Goal: Information Seeking & Learning: Check status

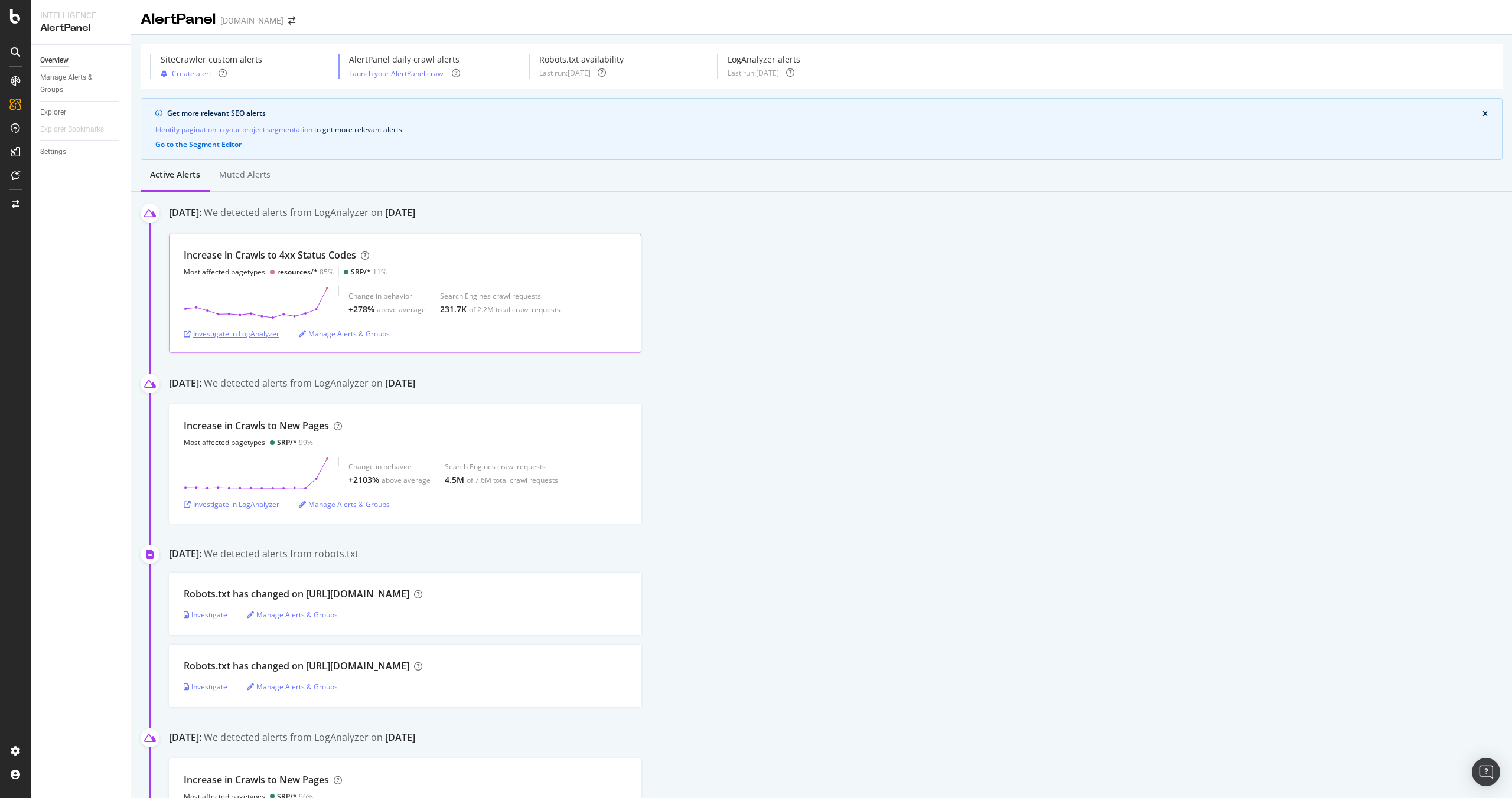
click at [243, 339] on div "Investigate in LogAnalyzer" at bounding box center [231, 334] width 96 height 10
click at [275, 333] on div "Investigate in LogAnalyzer" at bounding box center [231, 334] width 96 height 10
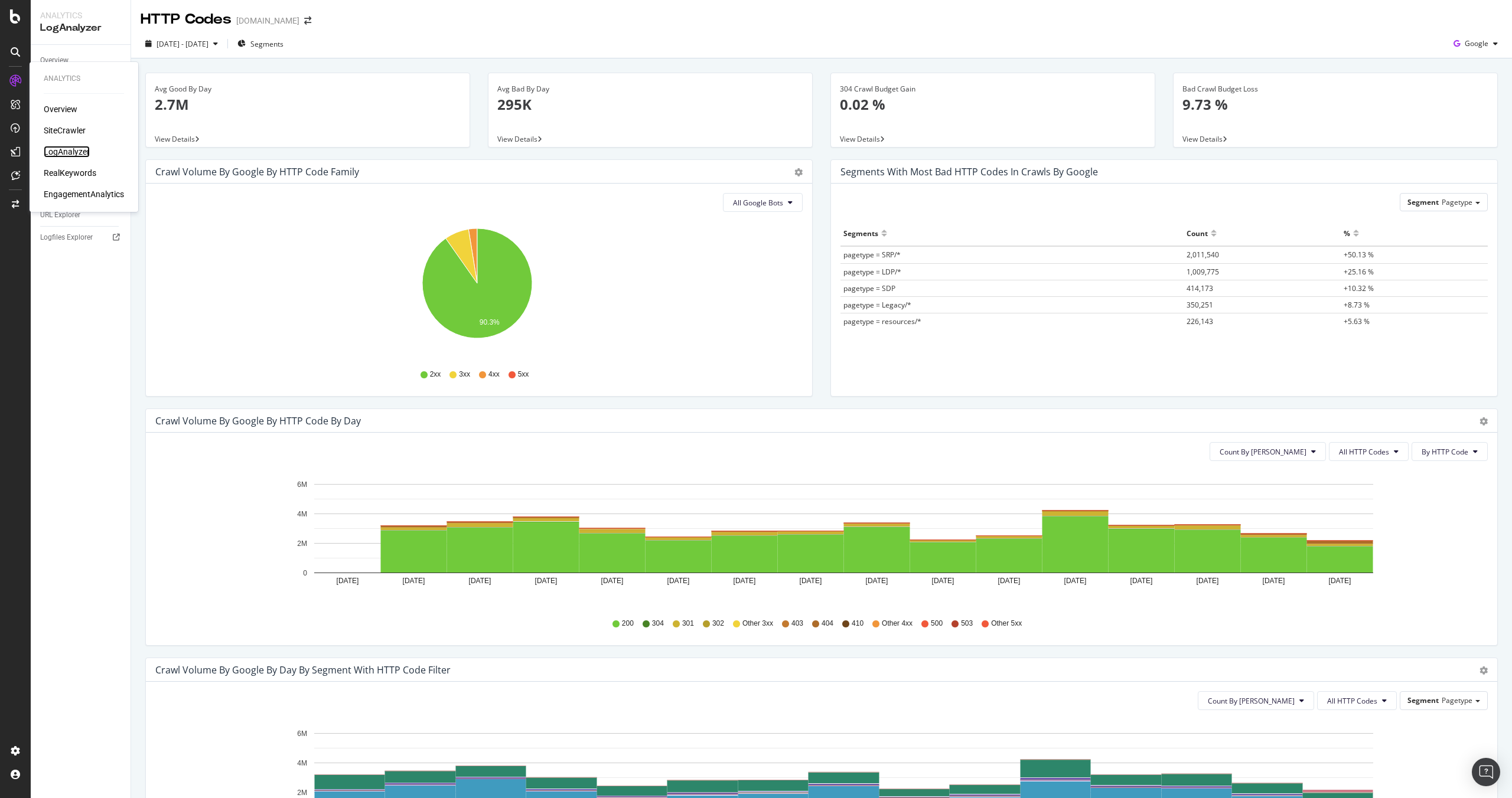
click at [81, 153] on div "LogAnalyzer" at bounding box center [67, 151] width 46 height 12
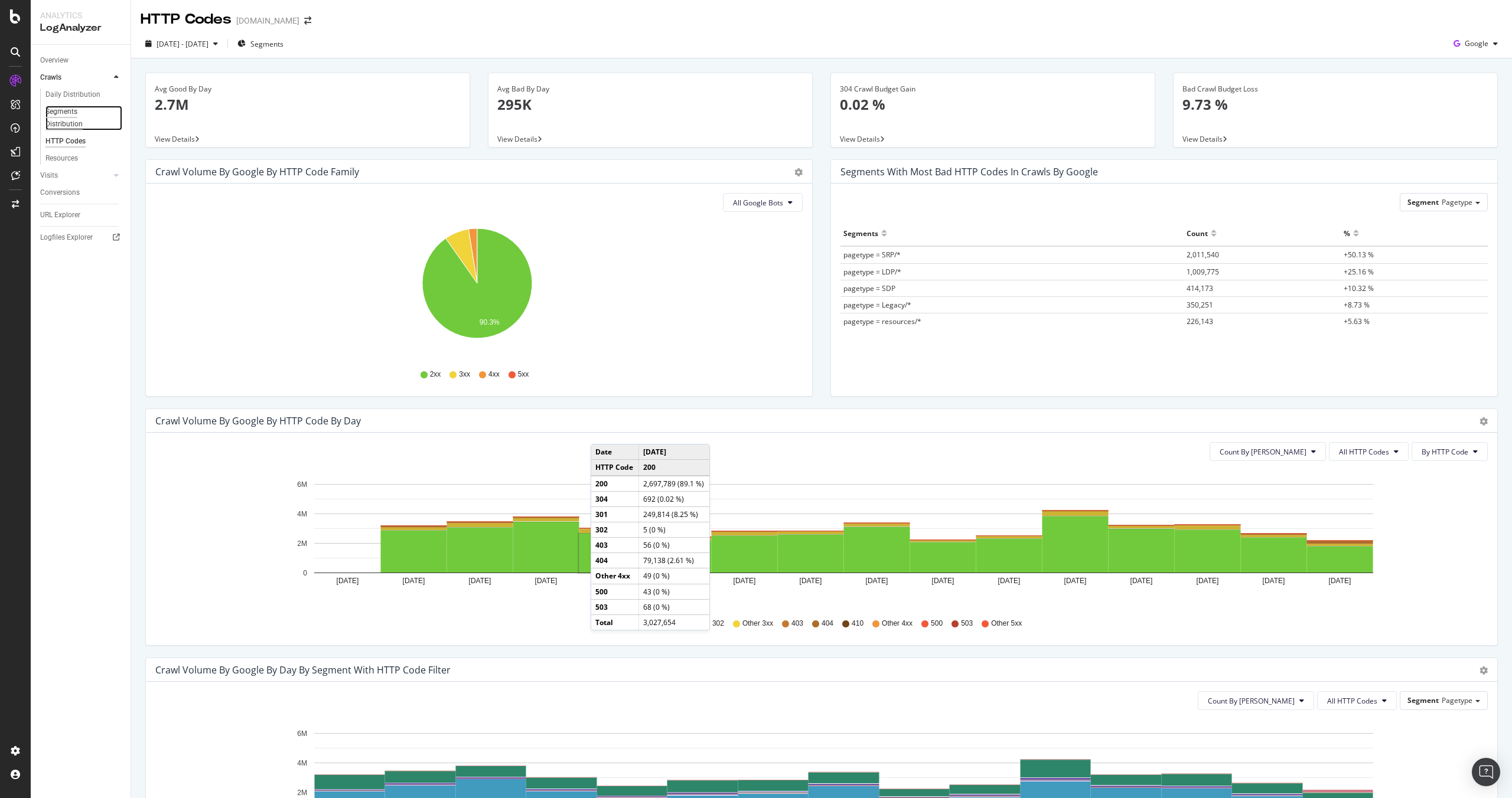
click at [66, 123] on div "Segments Distribution" at bounding box center [79, 118] width 66 height 25
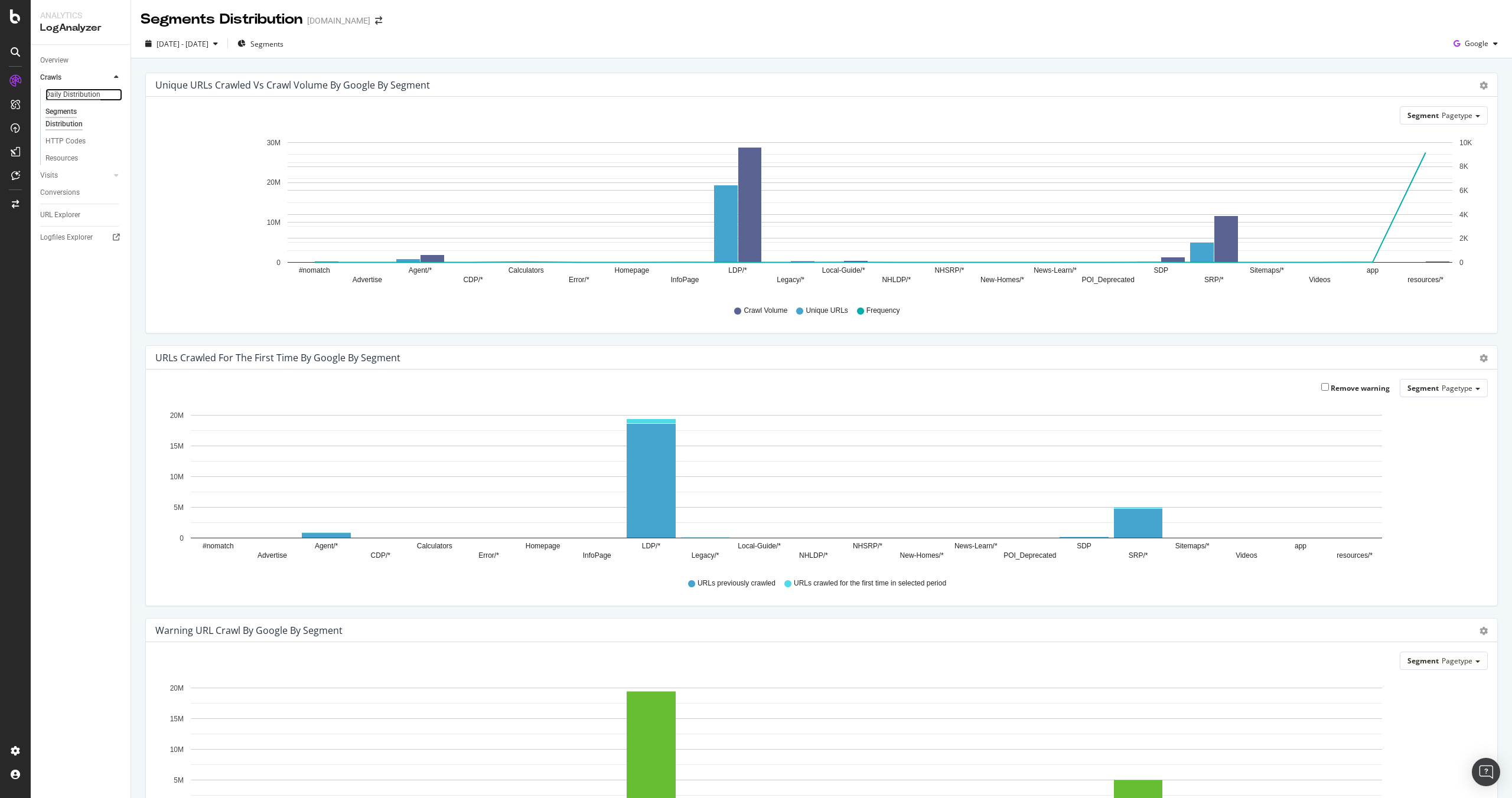
click at [71, 91] on div "Daily Distribution" at bounding box center [73, 95] width 55 height 12
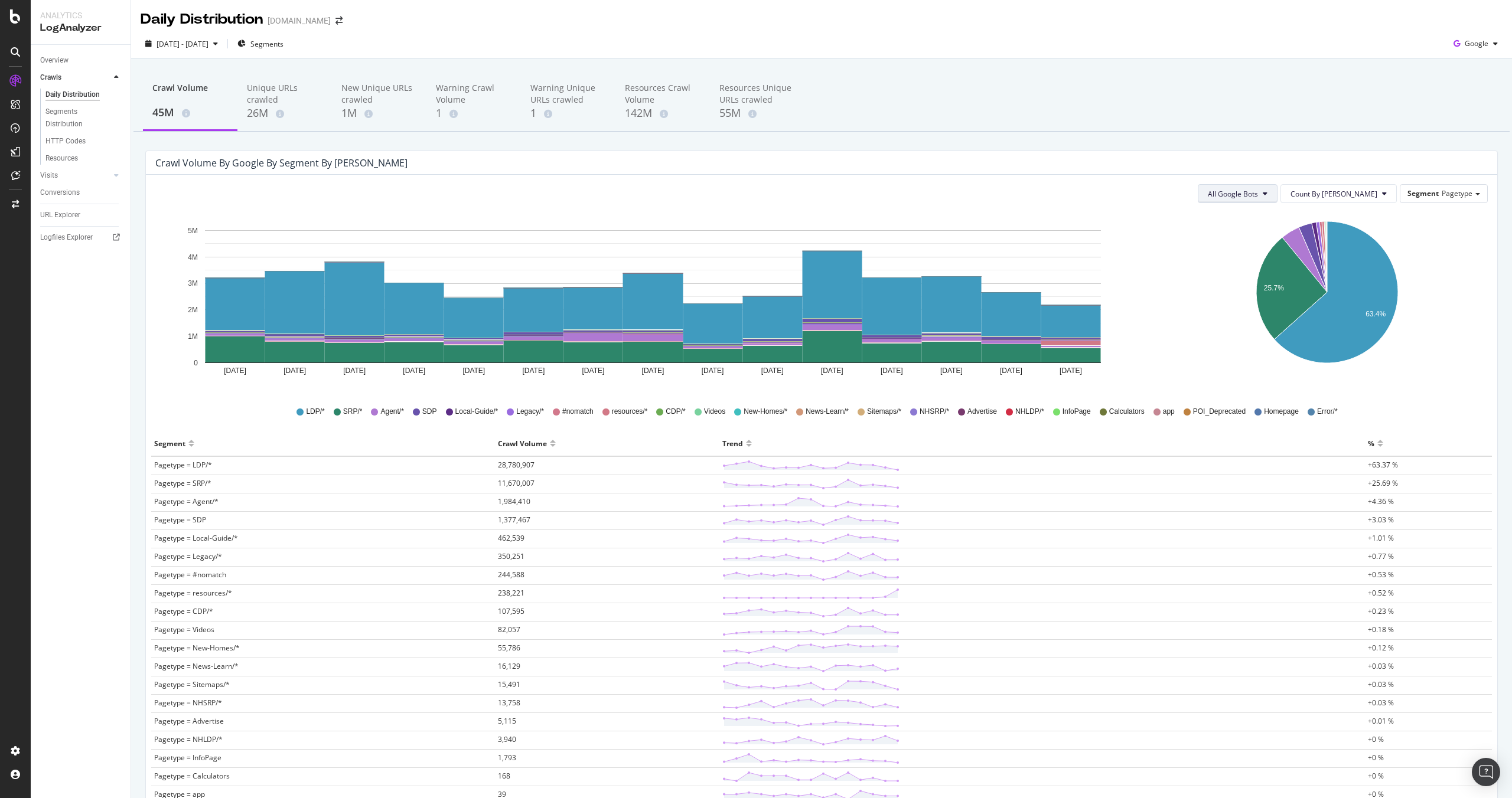
click at [1268, 192] on icon at bounding box center [1265, 193] width 5 height 7
click at [1285, 237] on span "Google AdsBot Desktop" at bounding box center [1286, 239] width 84 height 11
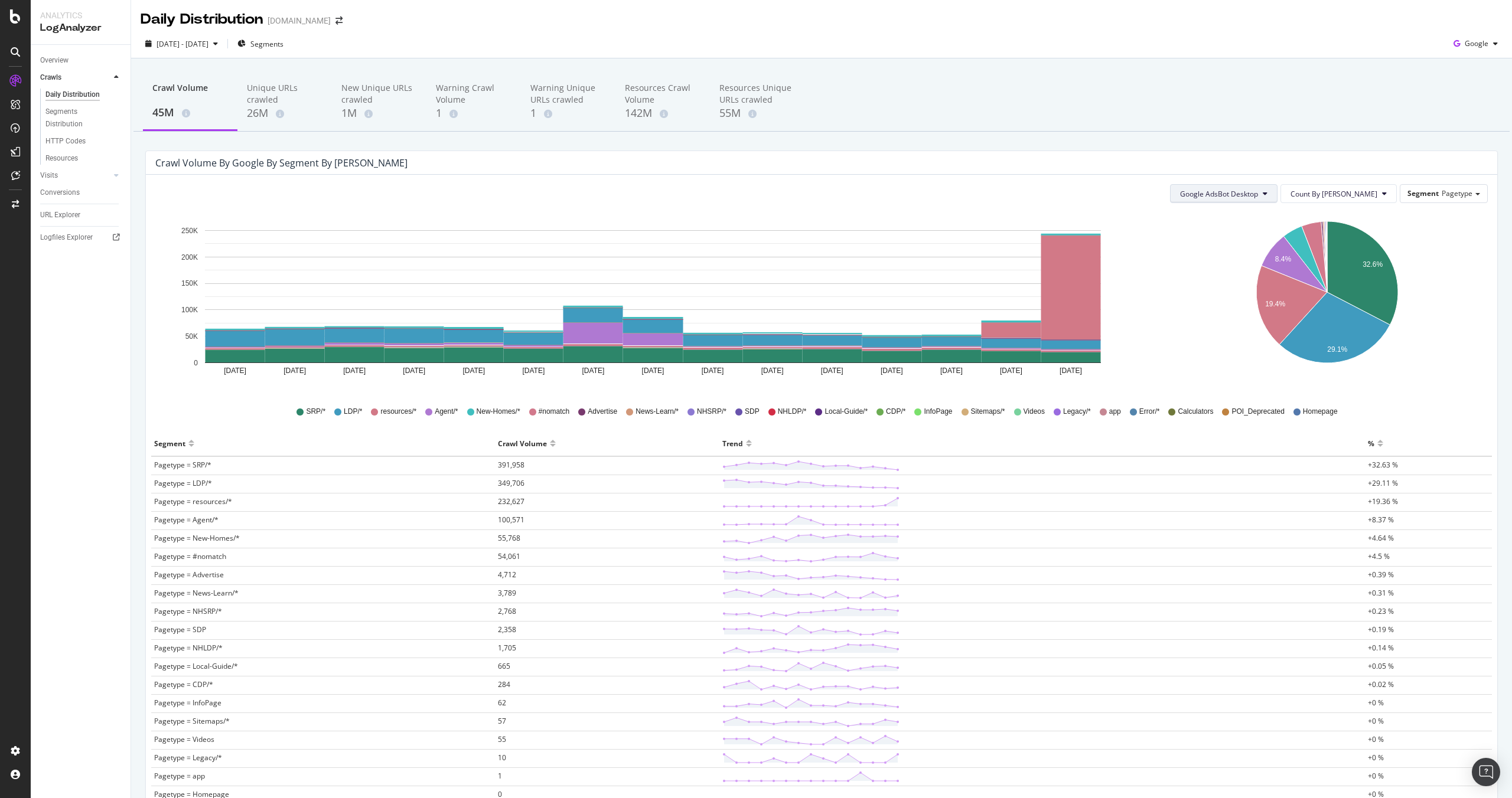
click at [1259, 192] on span "Google AdsBot Desktop" at bounding box center [1219, 194] width 78 height 10
click at [1258, 307] on span "Google Smartphone" at bounding box center [1257, 305] width 84 height 11
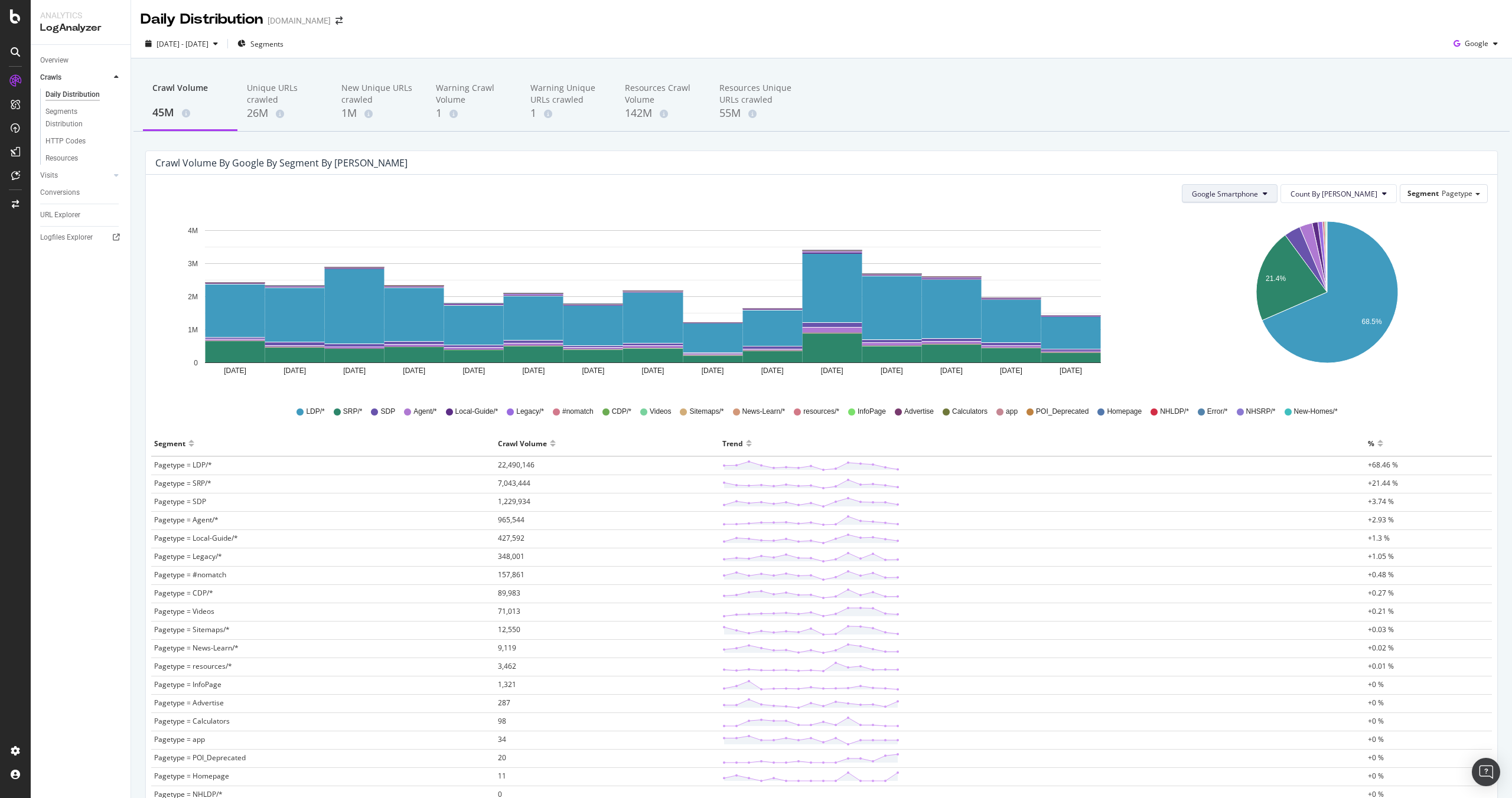
click at [1259, 193] on span "Google Smartphone" at bounding box center [1225, 194] width 66 height 10
click at [1278, 234] on span "Google AdsBot Desktop" at bounding box center [1269, 239] width 84 height 11
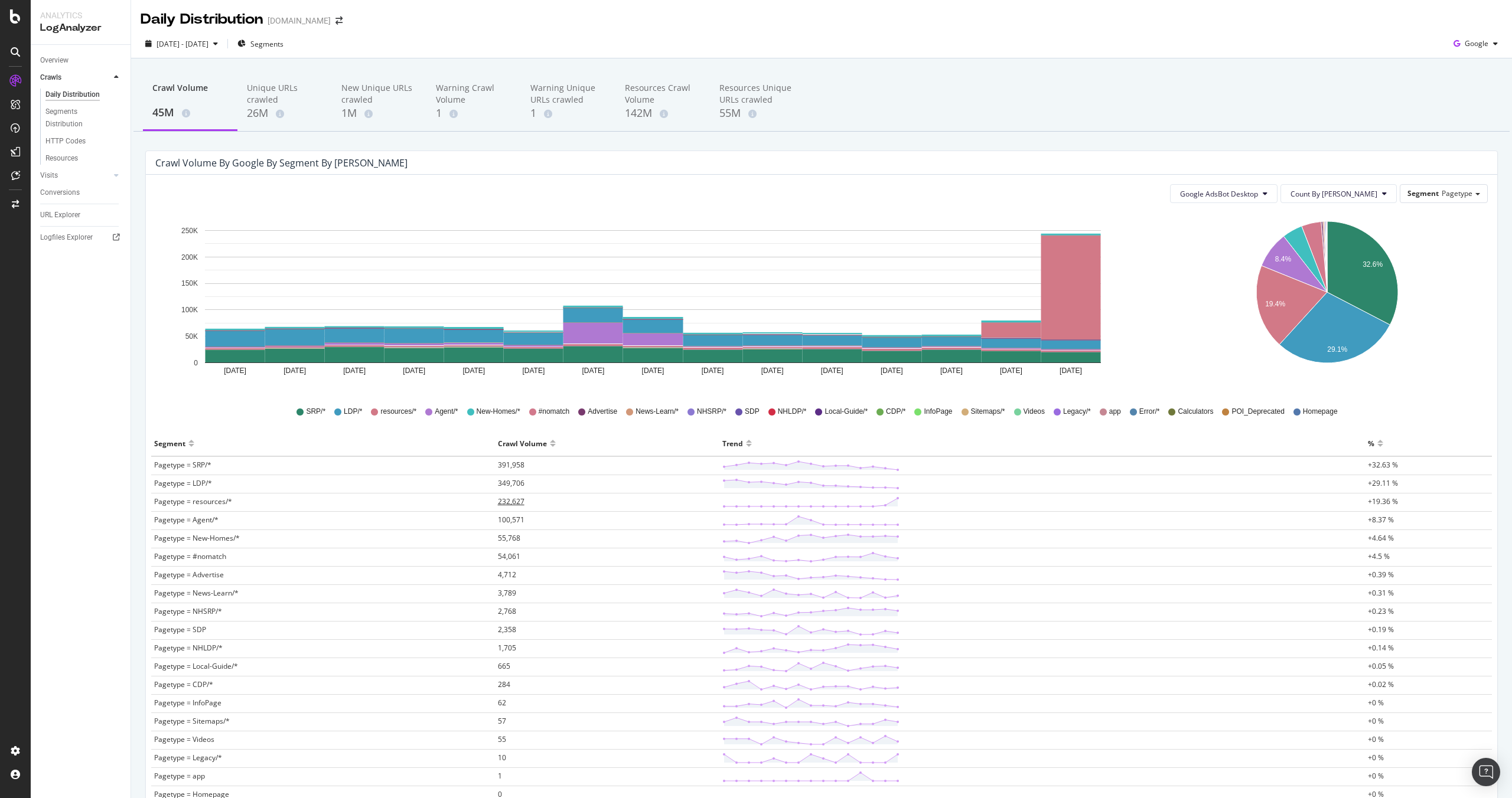
click at [518, 505] on span "232,627" at bounding box center [511, 501] width 27 height 10
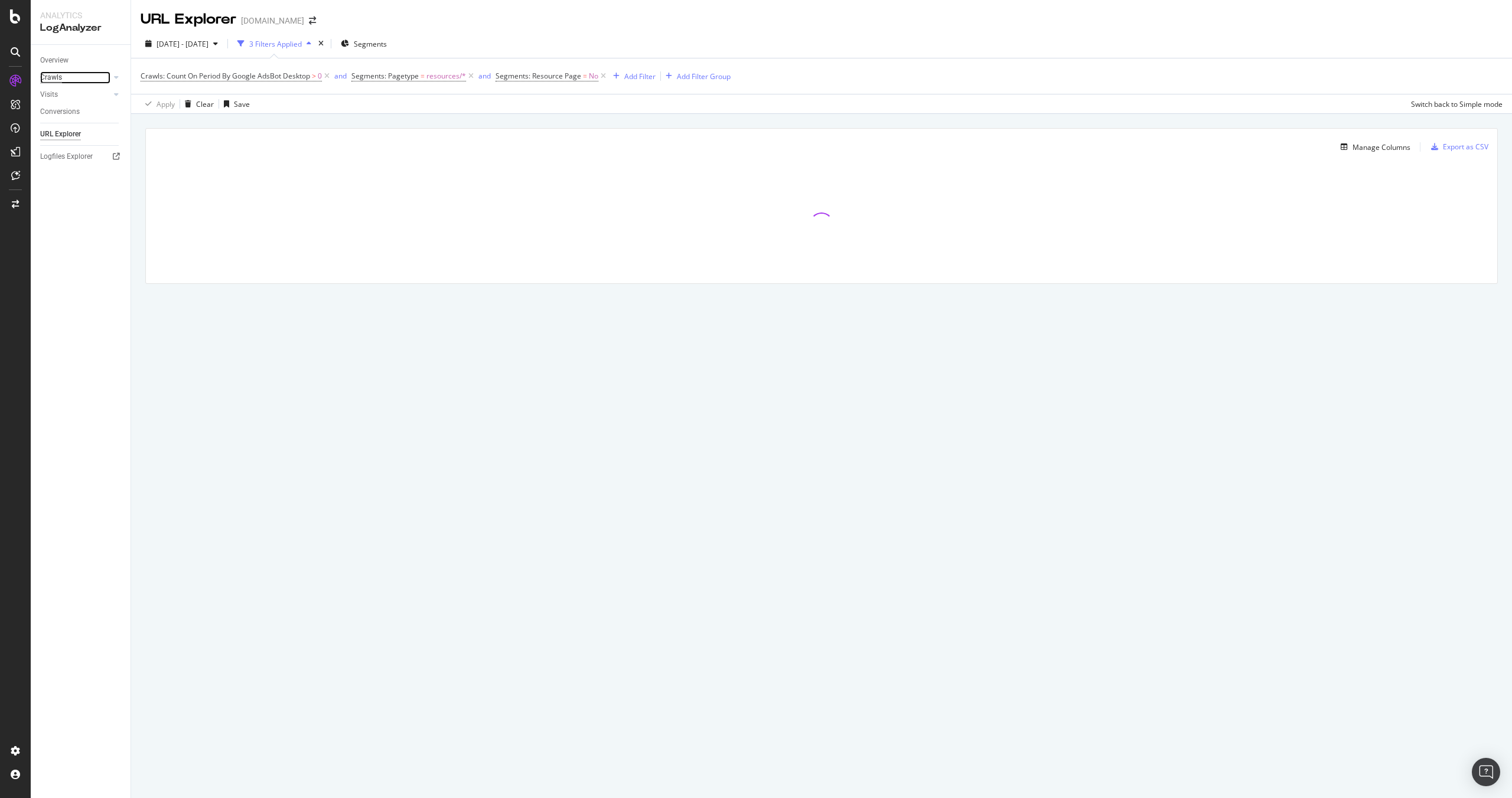
click at [60, 76] on div "Crawls" at bounding box center [51, 78] width 22 height 12
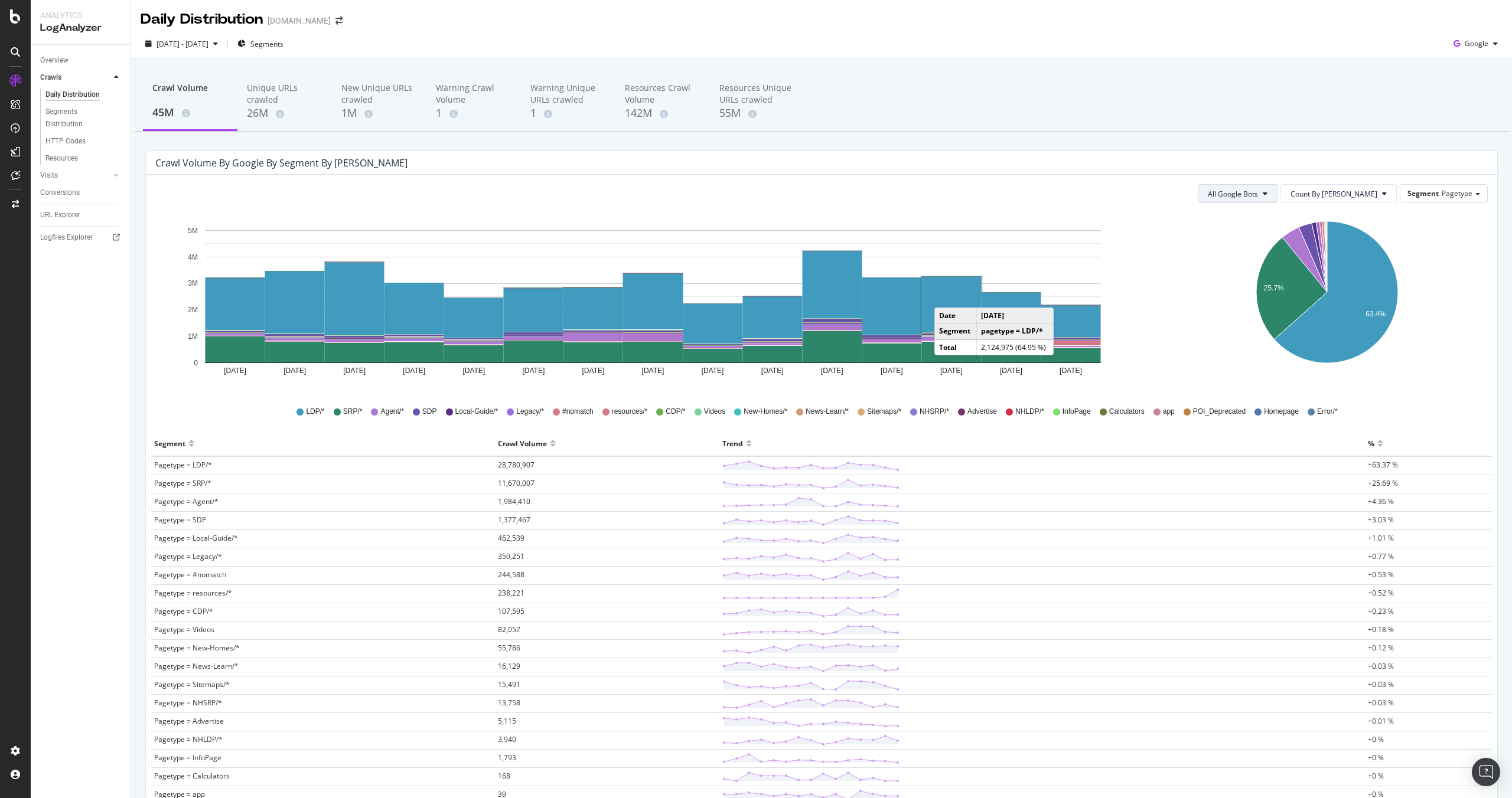
click at [1259, 198] on span "All Google Bots" at bounding box center [1233, 194] width 50 height 10
click at [1288, 241] on span "Google AdsBot Desktop" at bounding box center [1286, 239] width 84 height 11
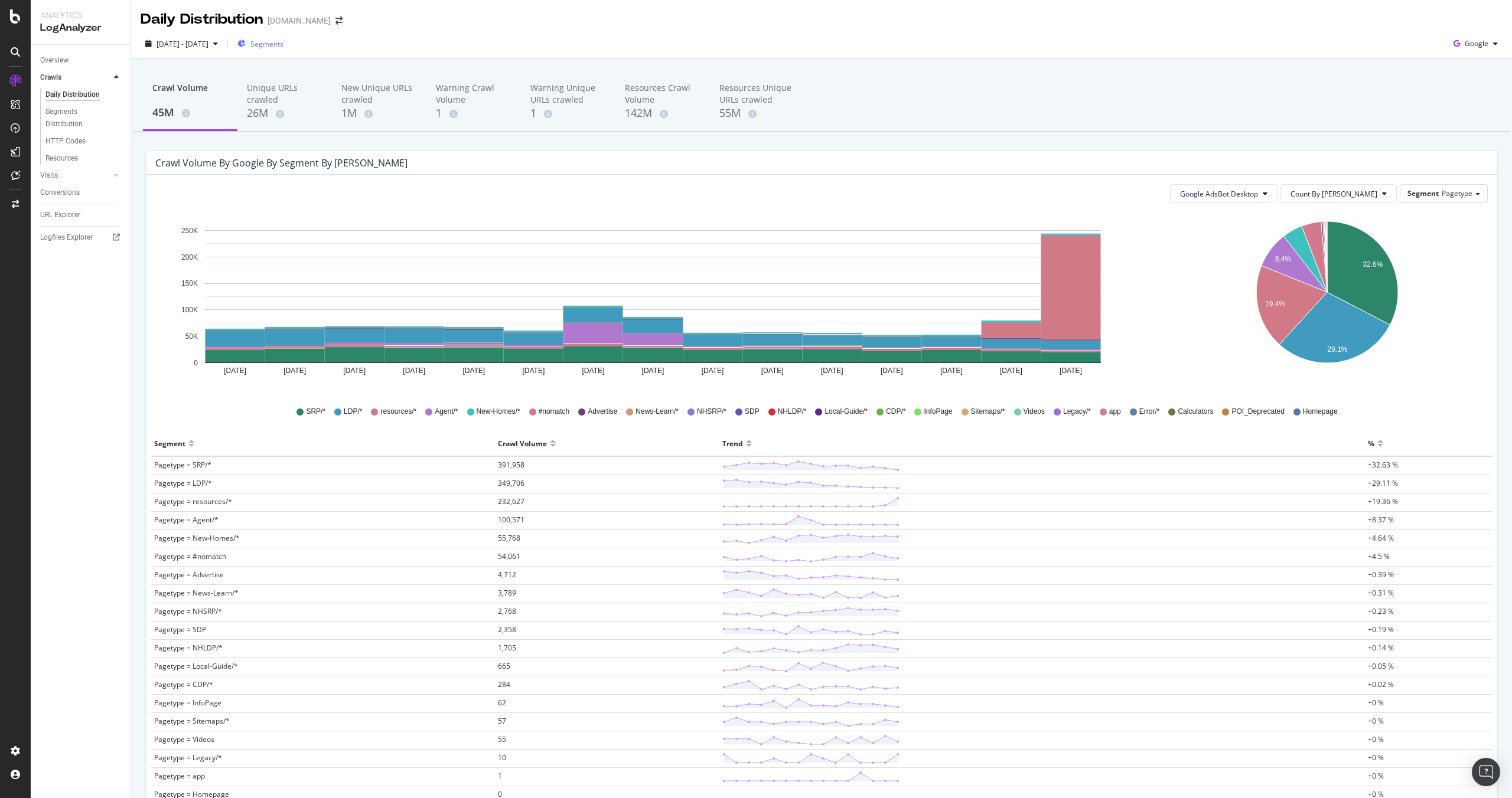
click at [284, 46] on span "Segments" at bounding box center [266, 44] width 33 height 10
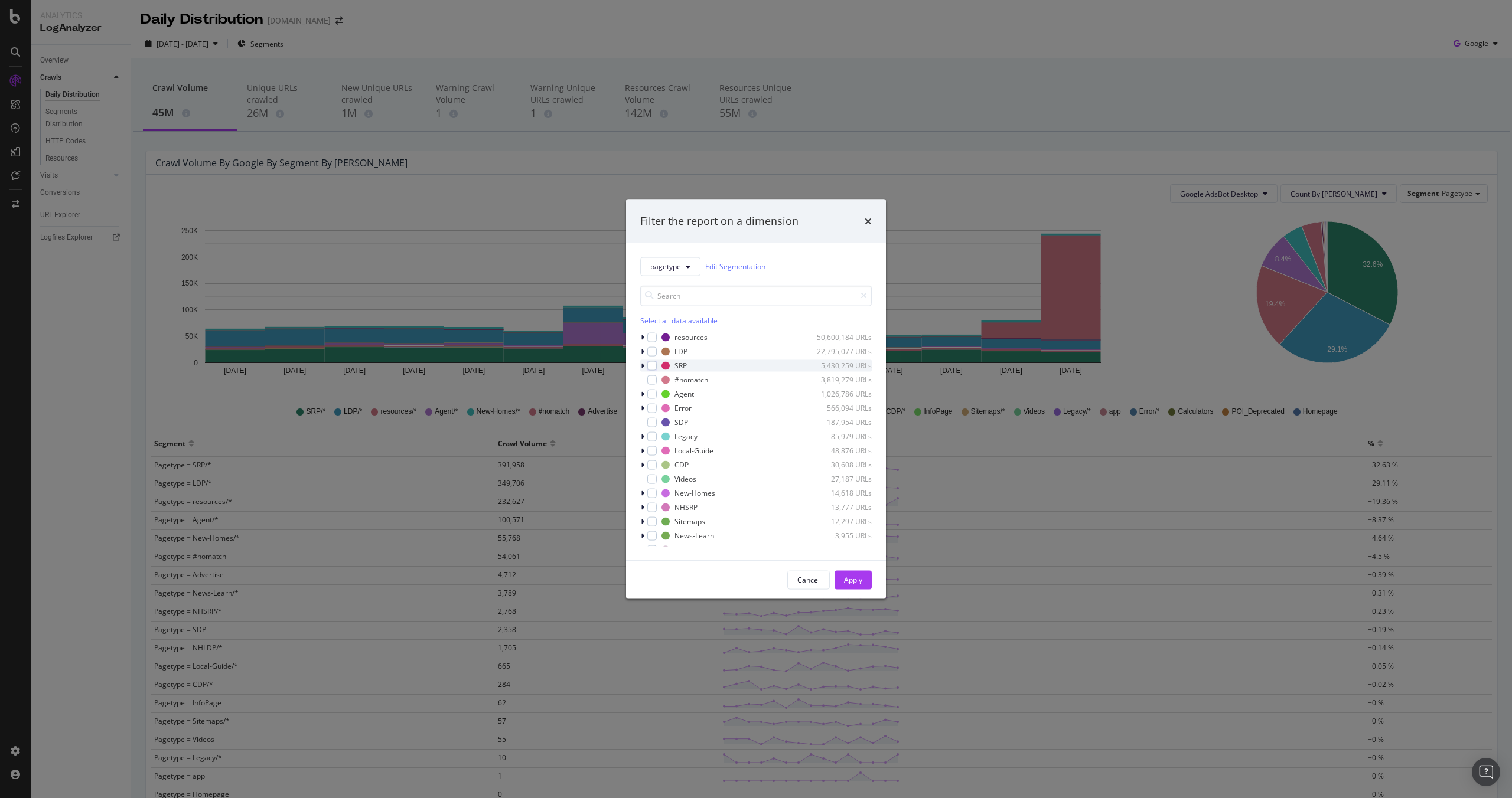
click at [641, 368] on icon "modal" at bounding box center [643, 365] width 4 height 7
click at [642, 366] on icon "modal" at bounding box center [643, 365] width 5 height 7
click at [652, 367] on div "modal" at bounding box center [652, 365] width 9 height 9
click at [855, 586] on div "Apply" at bounding box center [853, 580] width 18 height 18
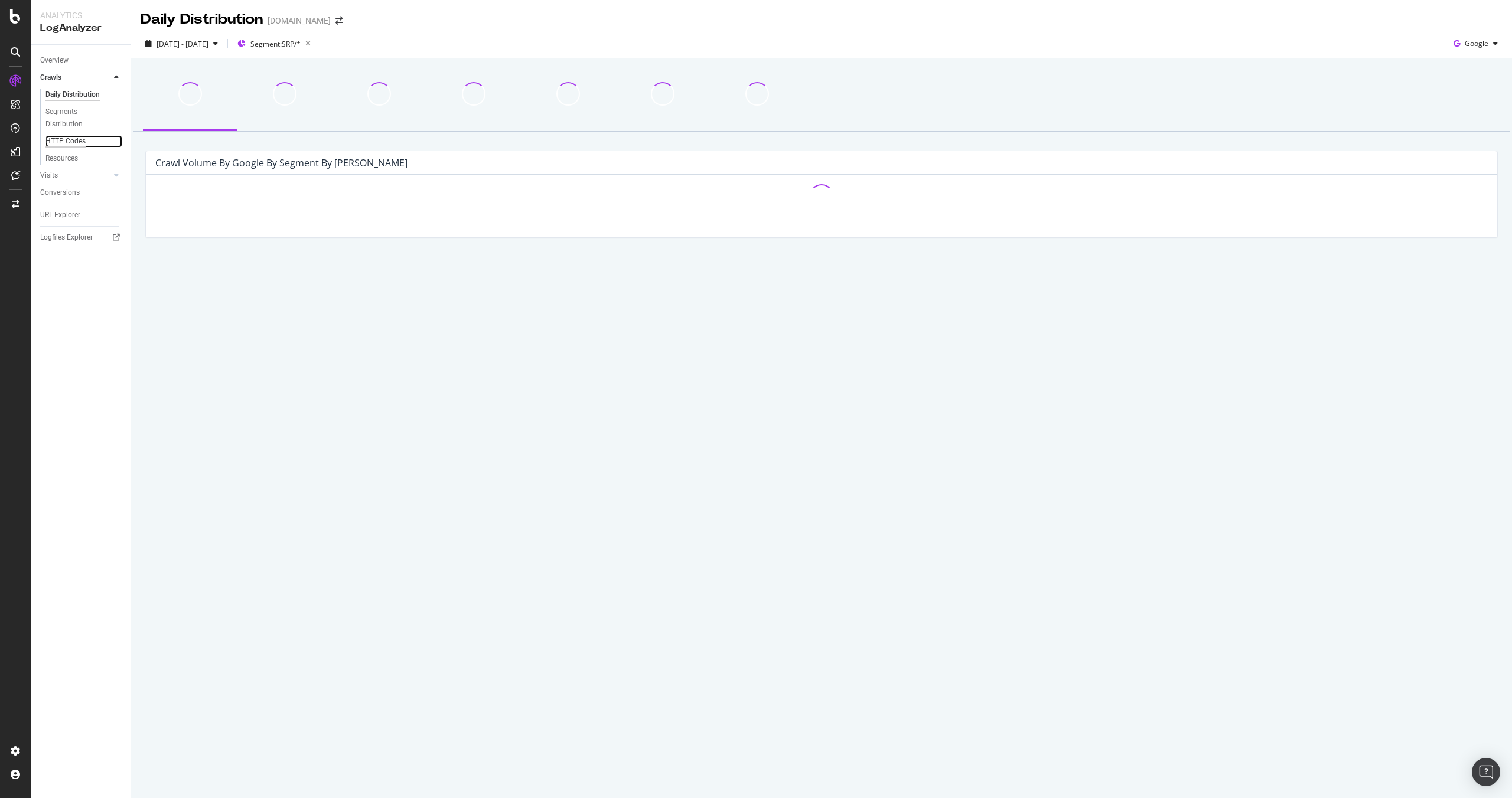
click at [72, 139] on div "HTTP Codes" at bounding box center [66, 141] width 40 height 12
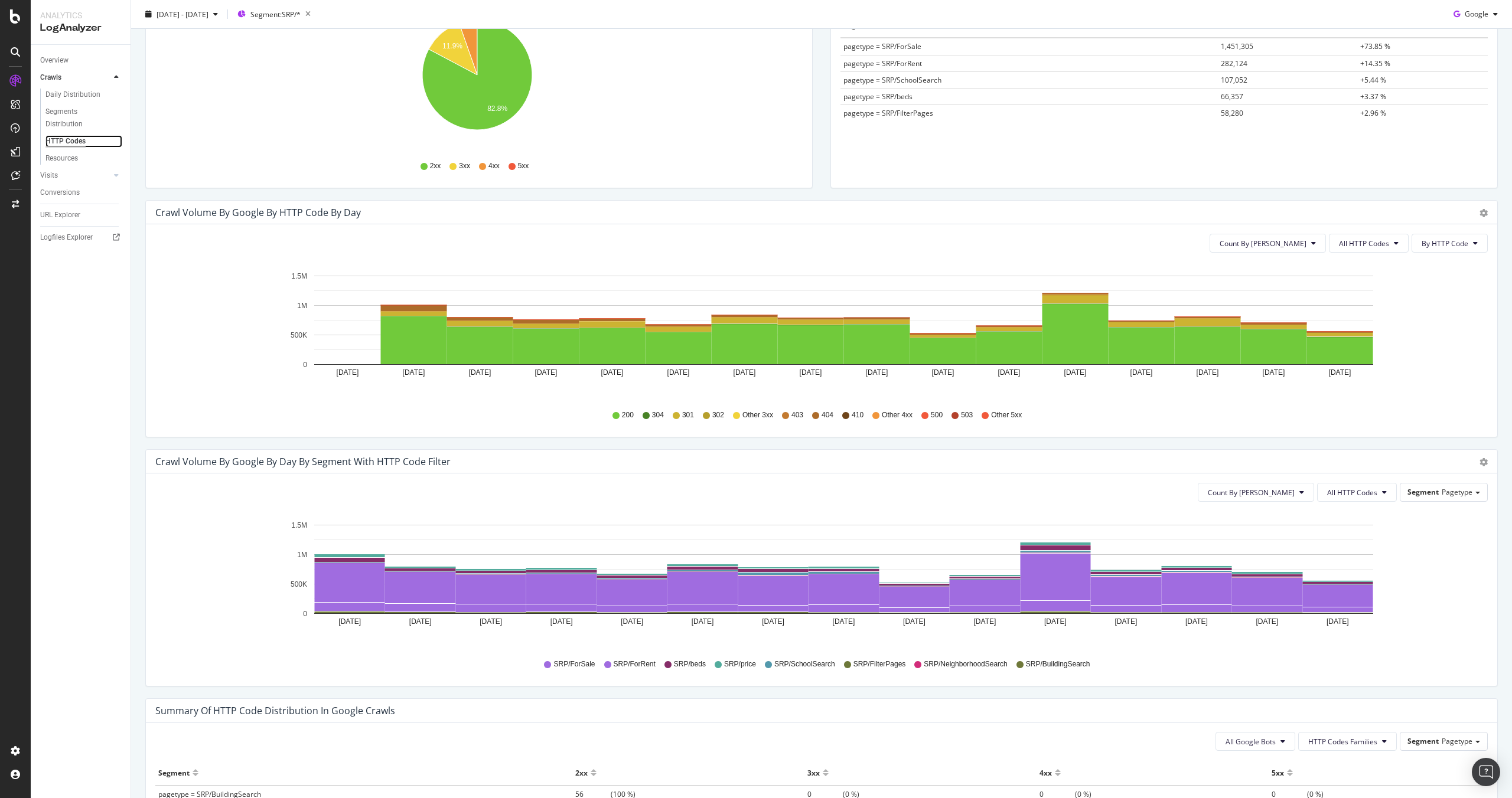
scroll to position [422, 0]
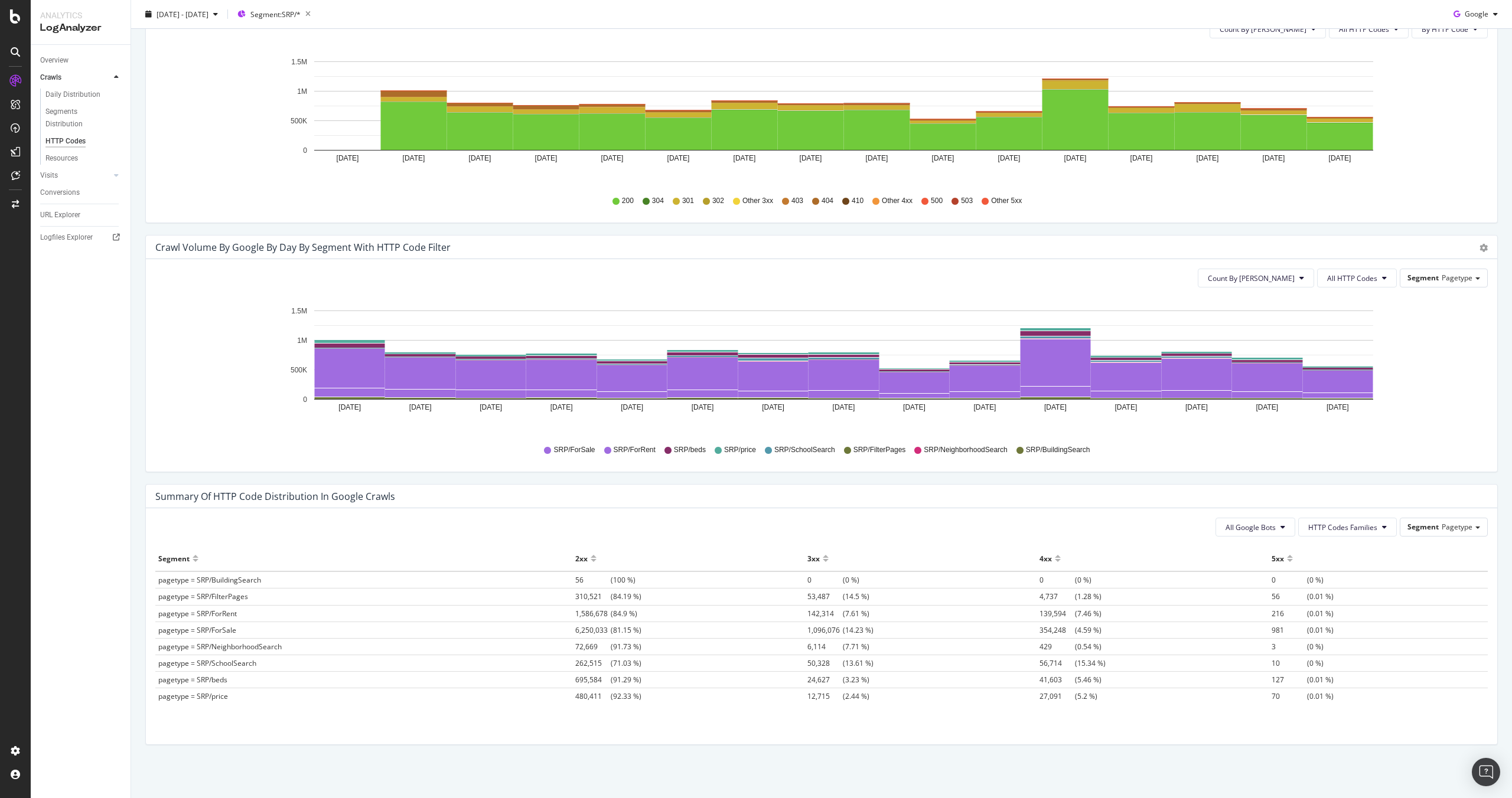
click at [1355, 291] on div "Count By Day All HTTP Codes Segment Pagetype Hold CMD (⌘) while clicking to fil…" at bounding box center [821, 365] width 1352 height 212
click at [1356, 280] on span "All HTTP Codes" at bounding box center [1353, 278] width 50 height 10
click at [1333, 381] on span "4xx family" at bounding box center [1351, 383] width 60 height 11
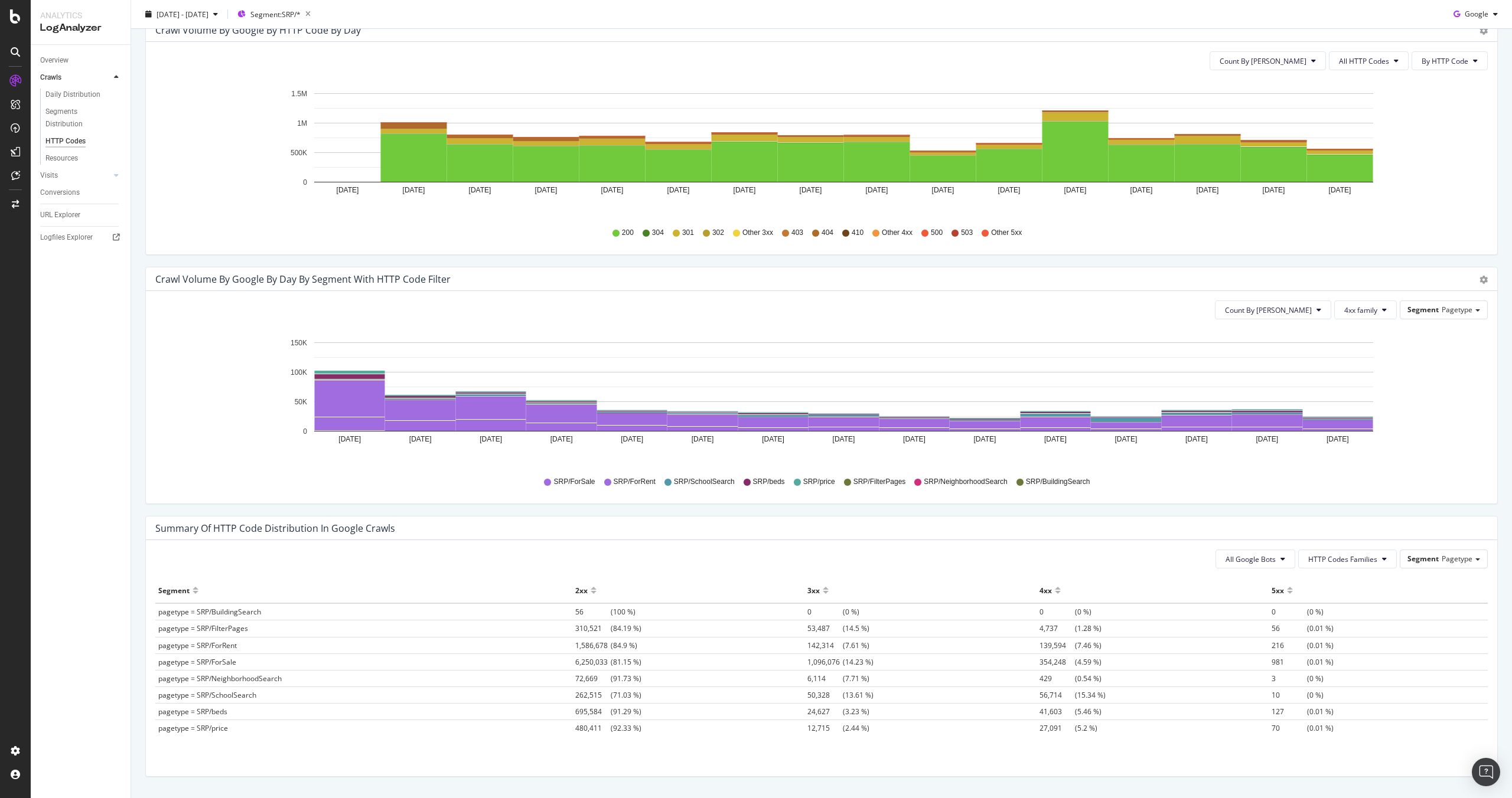
scroll to position [422, 0]
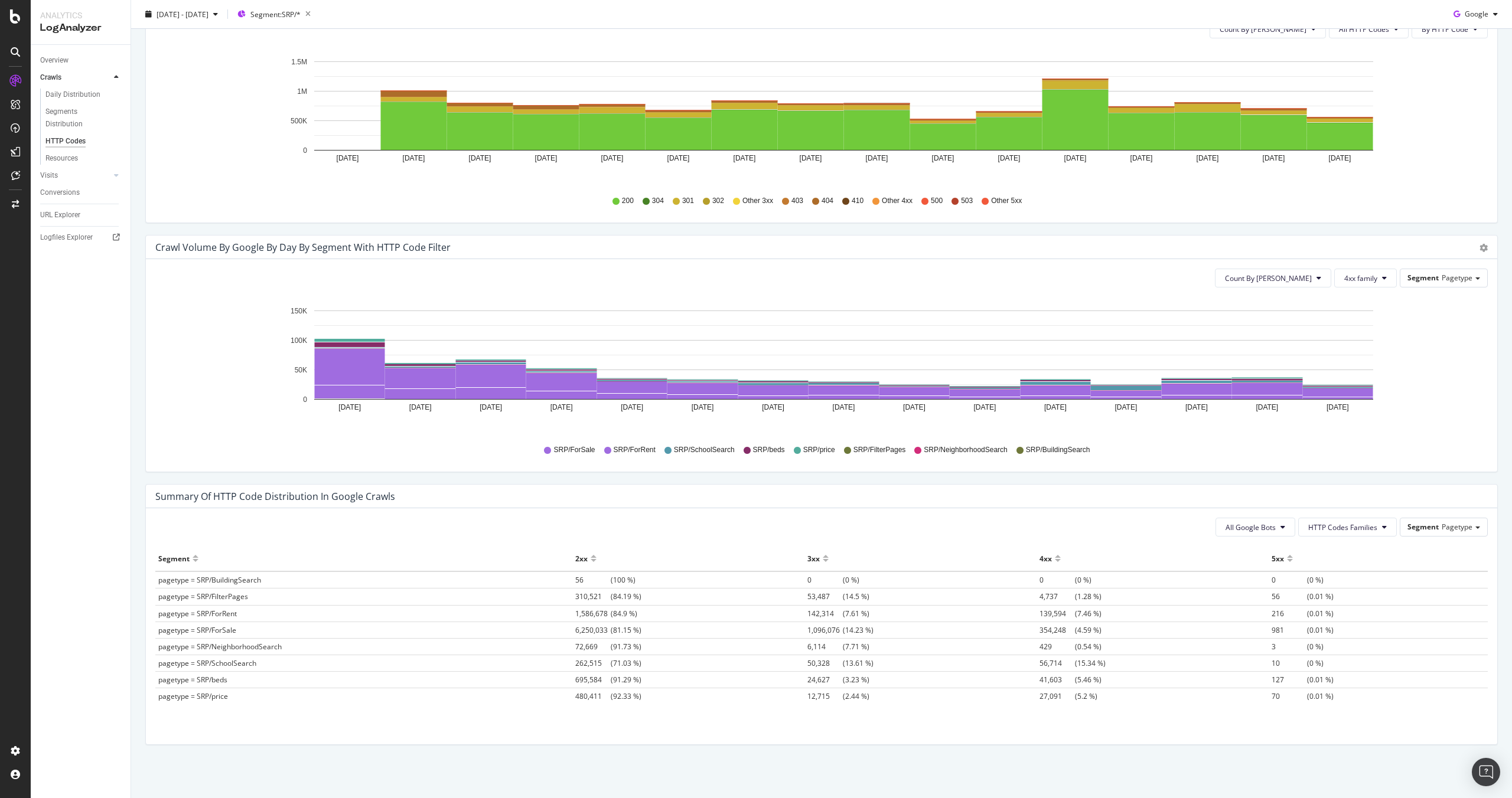
drag, startPoint x: 1307, startPoint y: 614, endPoint x: 159, endPoint y: 617, distance: 1148.0
click at [159, 617] on tr "pagetype = SRP/ForRent 1,586,678 (84.9 %) 142,314 (7.61 %) 139,594 (7.46 %) 216…" at bounding box center [821, 614] width 1333 height 17
click at [547, 515] on div "All Google Bots HTTP Codes Families Segment Pagetype Hold CMD (⌘) while clickin…" at bounding box center [821, 626] width 1352 height 236
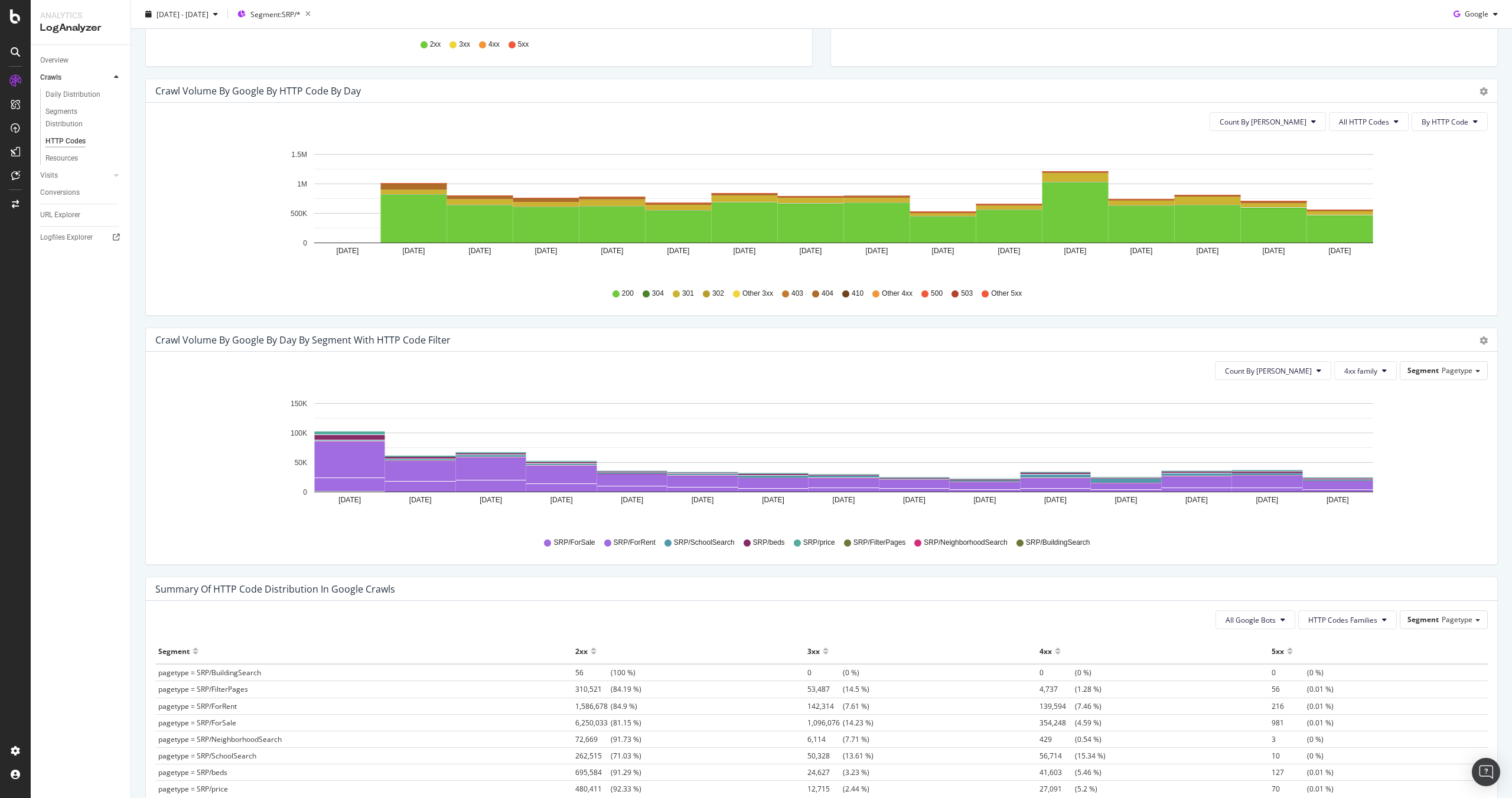
scroll to position [0, 0]
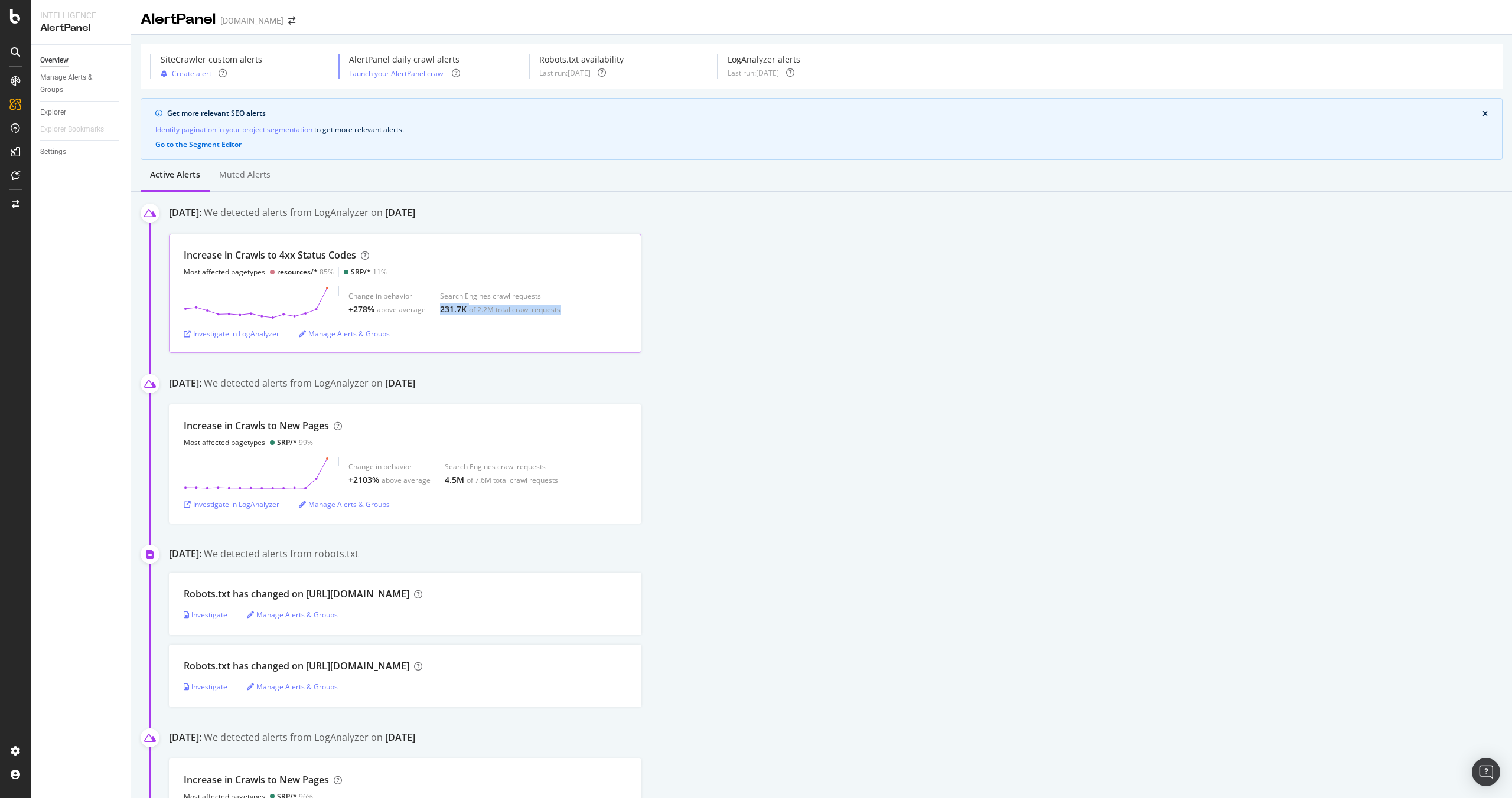
drag, startPoint x: 442, startPoint y: 311, endPoint x: 590, endPoint y: 307, distance: 148.1
click at [571, 307] on div "Change in behavior +278% above average Search Engines crawl requests 231.7K of …" at bounding box center [405, 302] width 444 height 33
click at [738, 304] on div "Increase in Crawls to 4xx Status Codes Most affected pagetypes resources/* 85% …" at bounding box center [841, 294] width 1344 height 120
drag, startPoint x: 352, startPoint y: 273, endPoint x: 429, endPoint y: 272, distance: 77.0
click at [429, 272] on div "Increase in Crawls to 4xx Status Codes Most affected pagetypes resources/* 85% …" at bounding box center [405, 263] width 444 height 28
